Goal: Task Accomplishment & Management: Complete application form

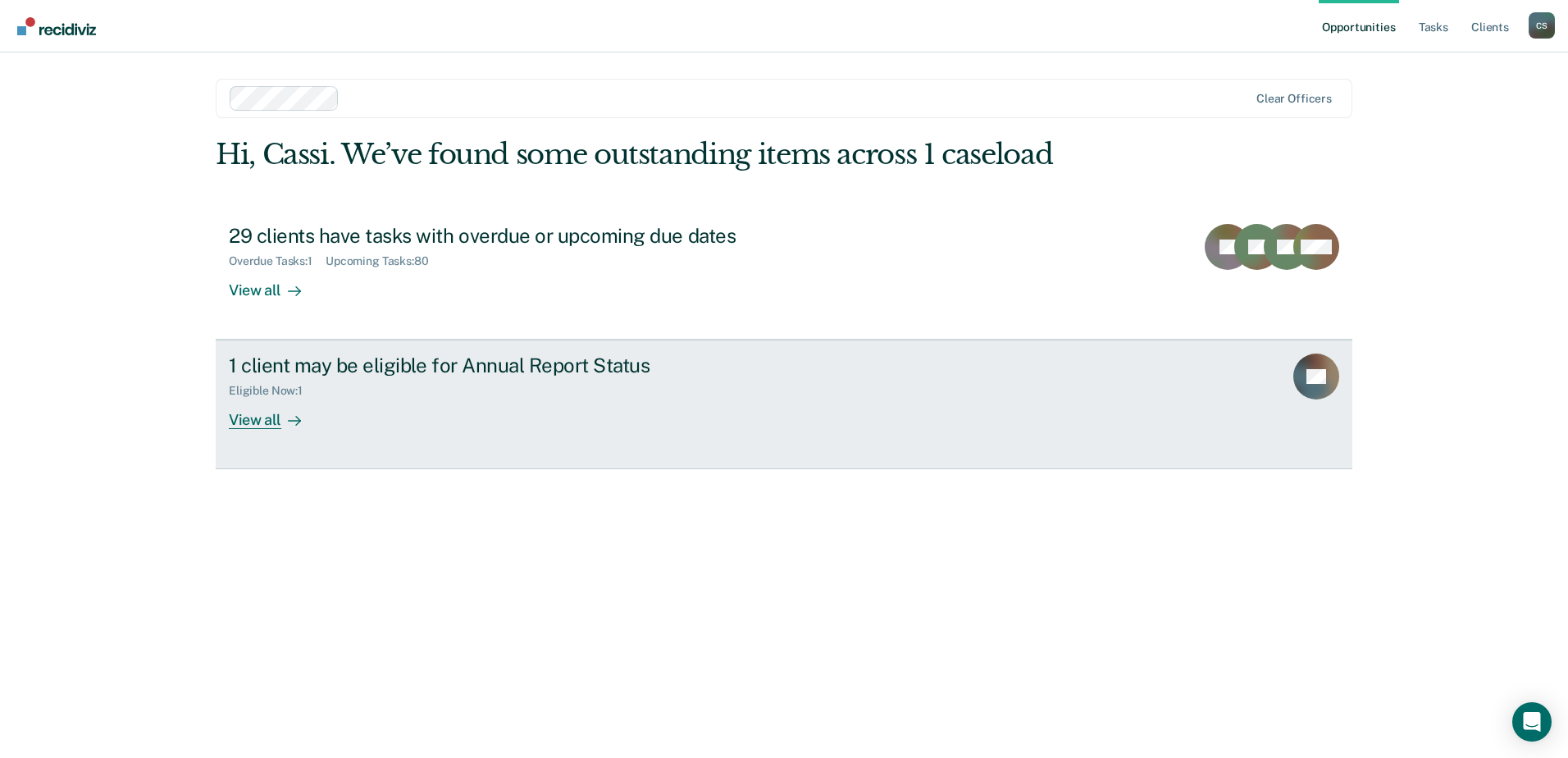
click at [255, 420] on div "View all" at bounding box center [274, 414] width 92 height 32
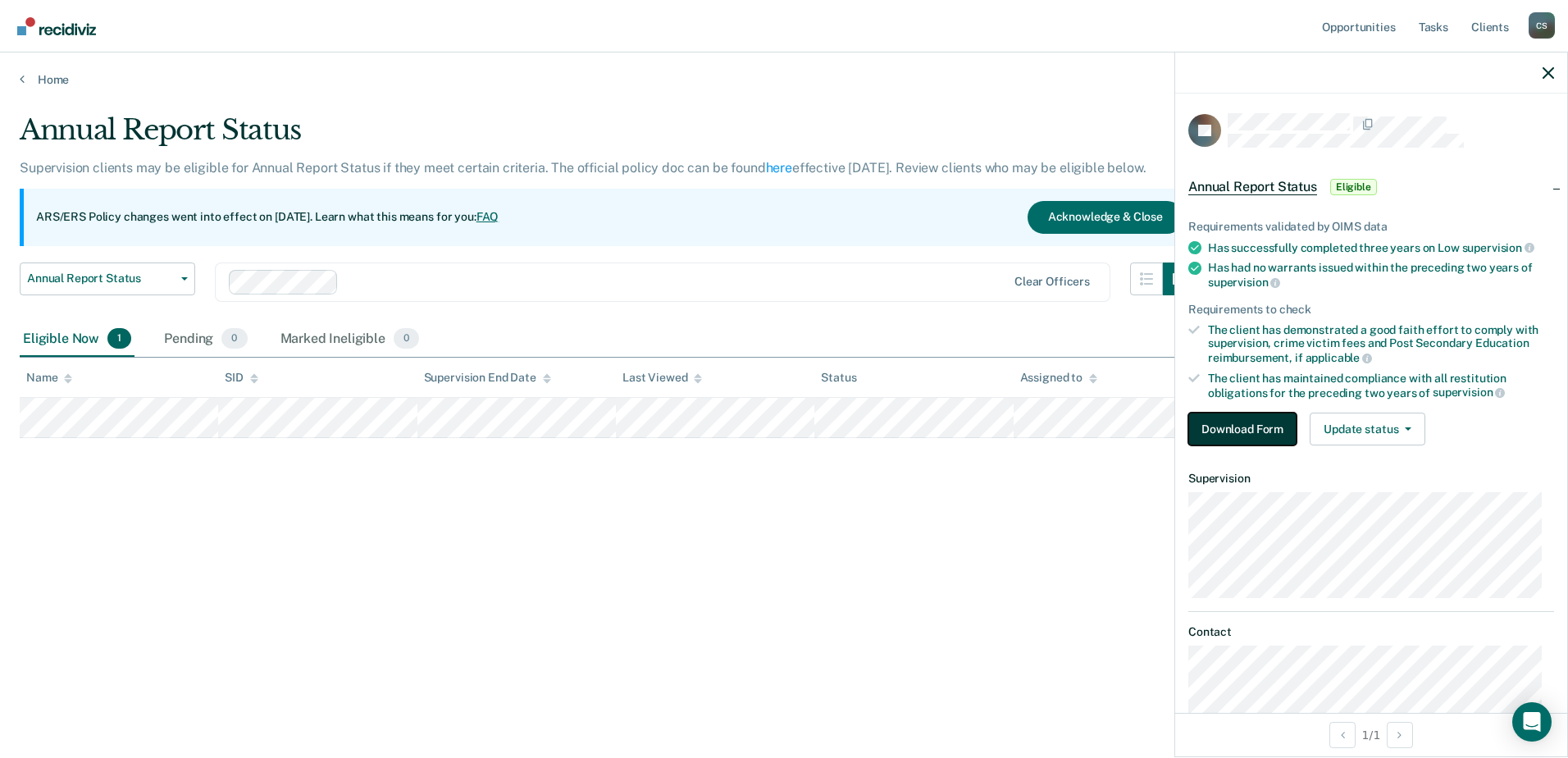
click at [1243, 429] on button "Download Form" at bounding box center [1242, 429] width 108 height 32
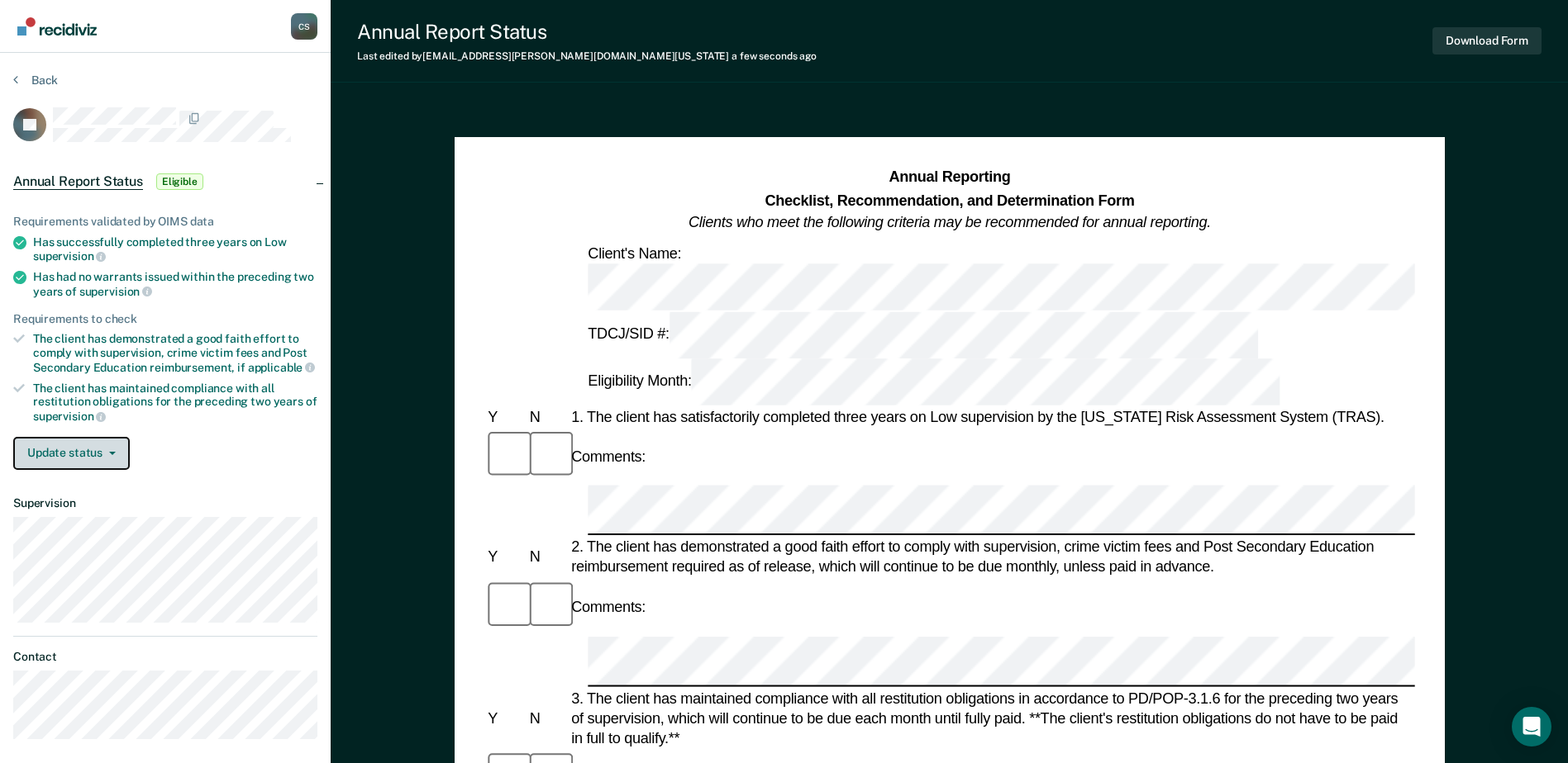
click at [90, 449] on button "Update status" at bounding box center [71, 453] width 116 height 33
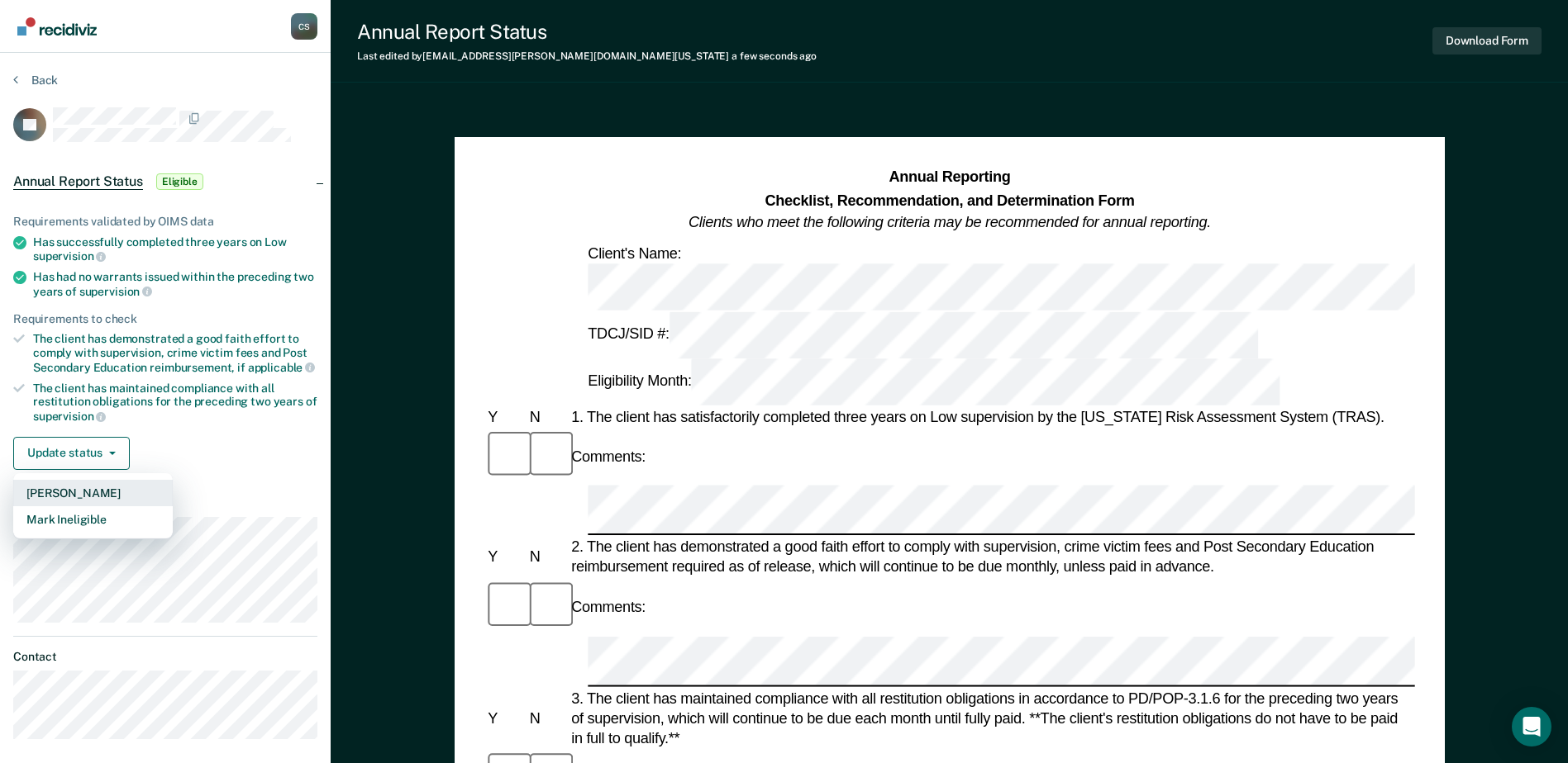
click at [86, 494] on button "Mark Pending" at bounding box center [93, 494] width 160 height 27
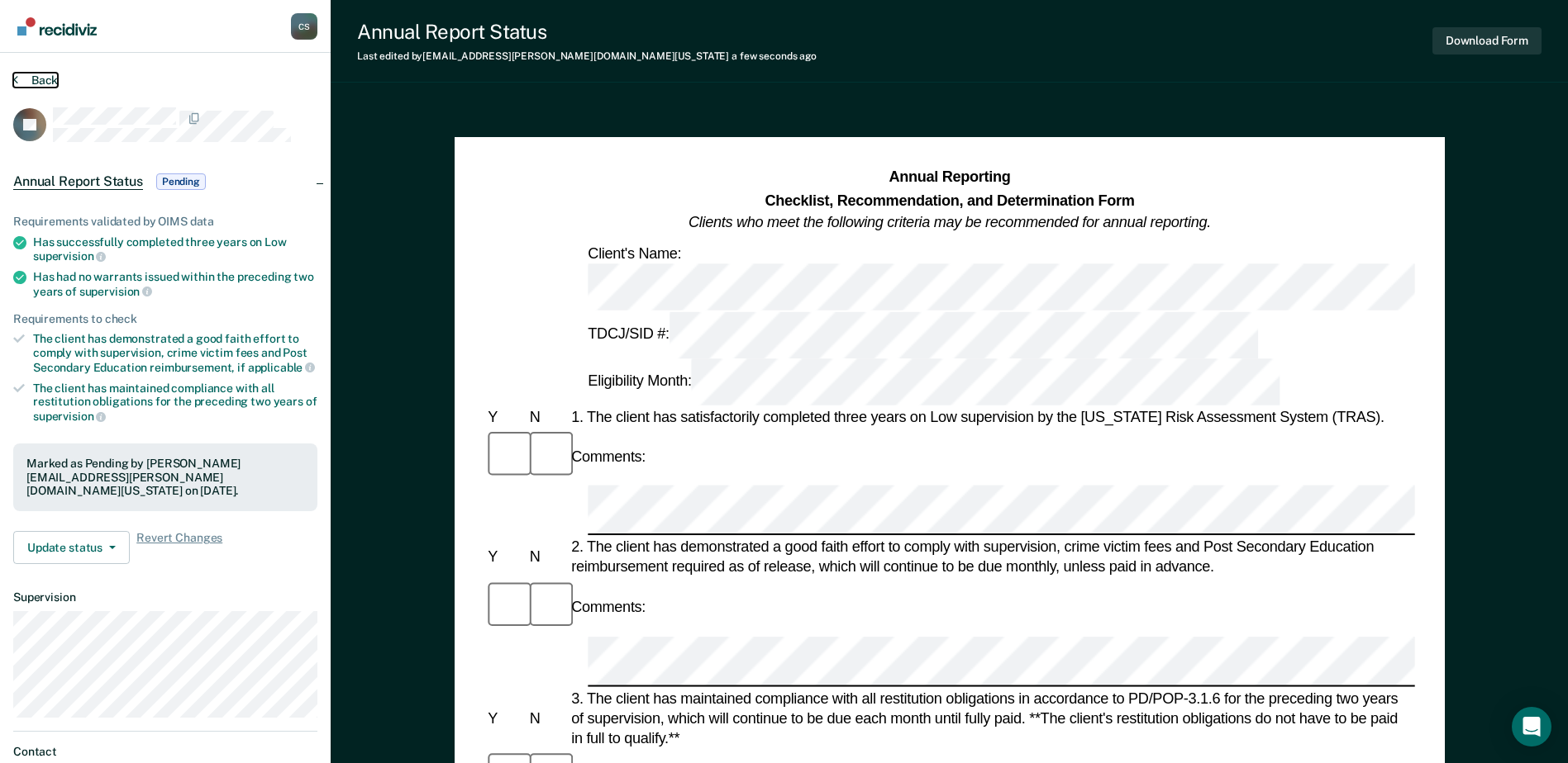
click at [21, 79] on button "Back" at bounding box center [35, 80] width 44 height 15
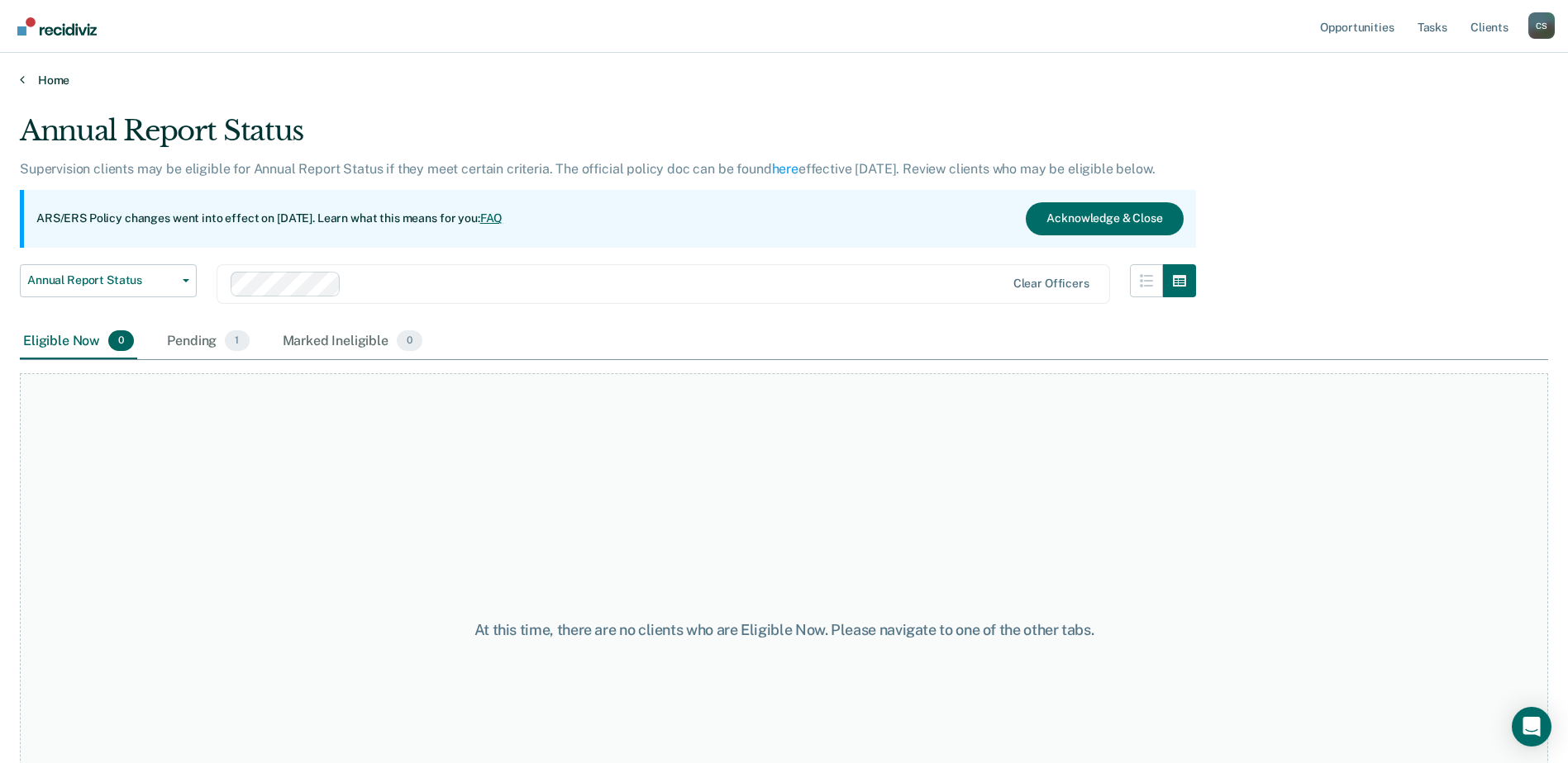
click at [54, 81] on link "Home" at bounding box center [784, 80] width 1528 height 15
